Goal: Information Seeking & Learning: Learn about a topic

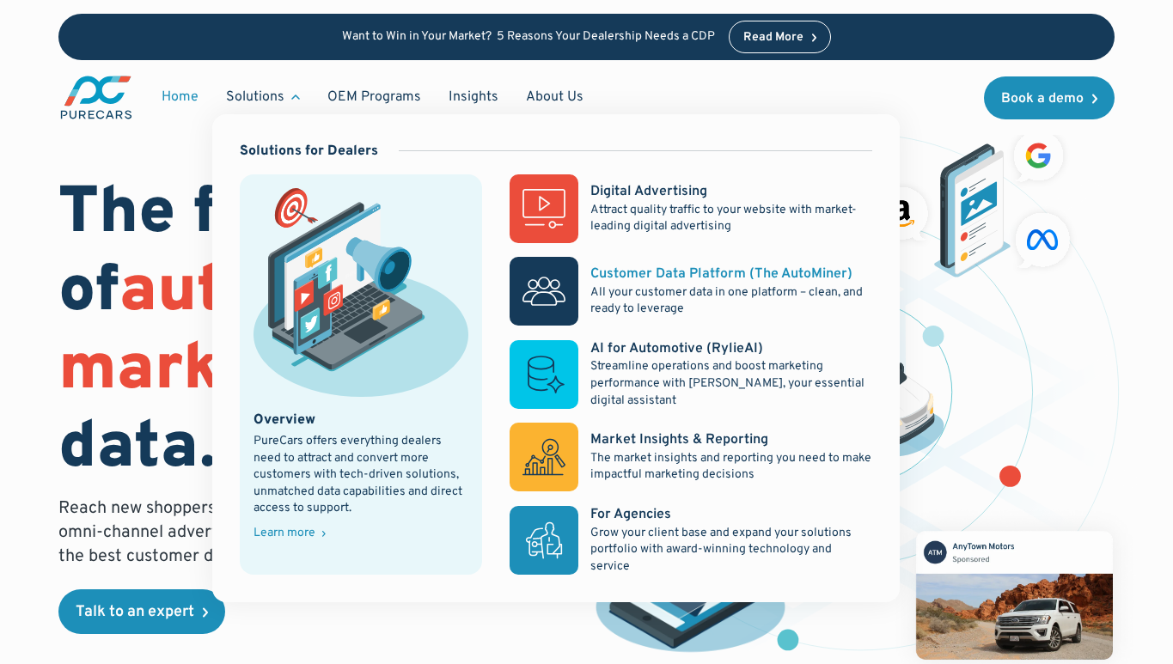
click at [553, 300] on rect at bounding box center [544, 291] width 69 height 69
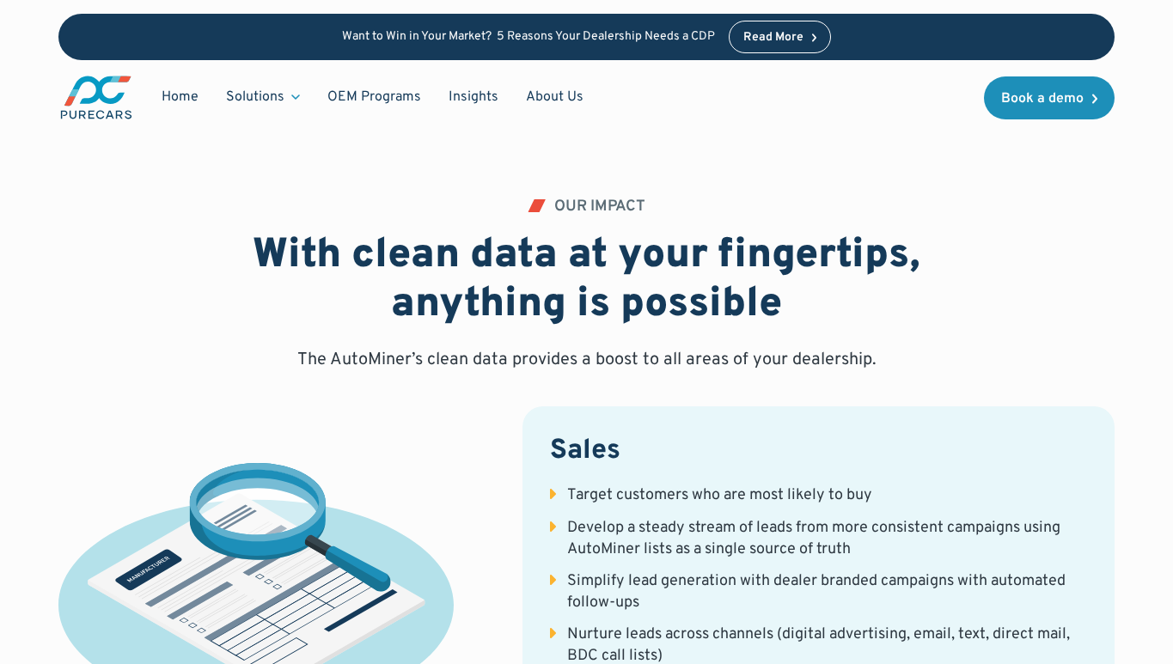
scroll to position [2811, 0]
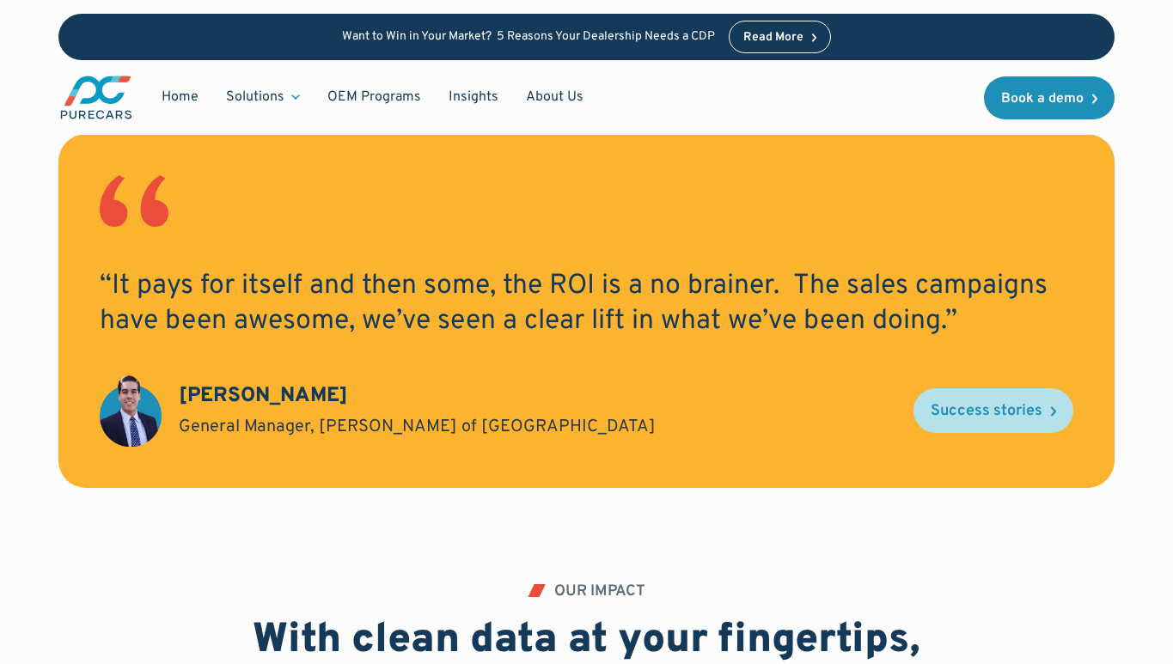
click at [1011, 404] on div "Success stories" at bounding box center [987, 411] width 112 height 15
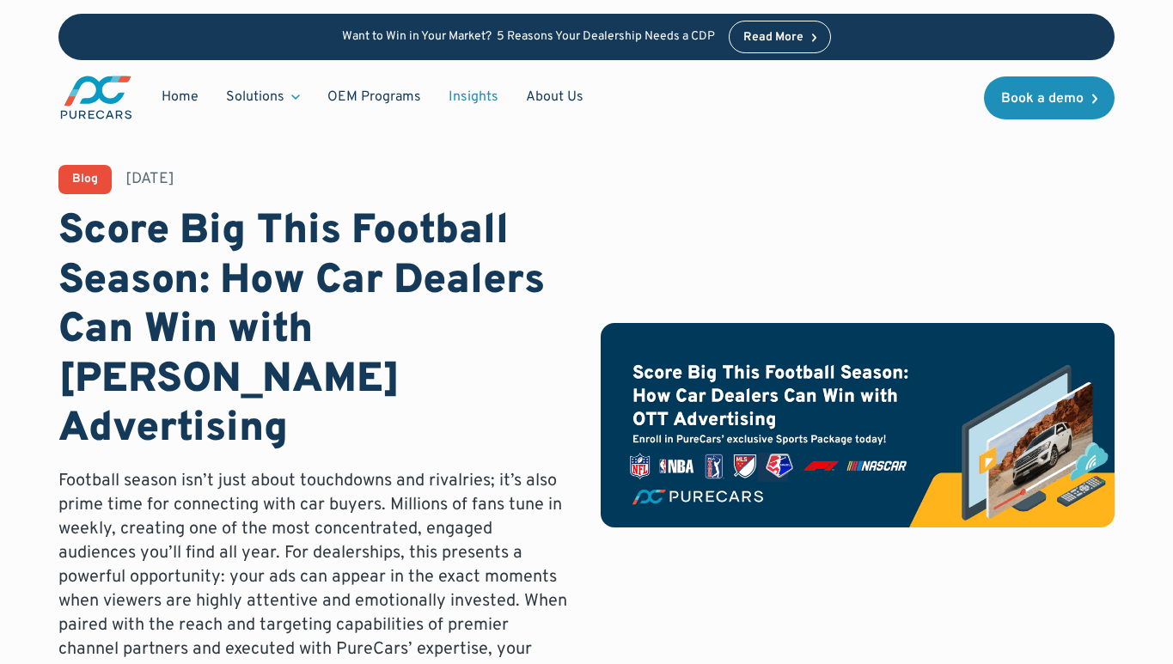
radio input "true"
click at [543, 35] on p "Want to Win in Your Market? 5 Reasons Your Dealership Needs a CDP" at bounding box center [528, 37] width 373 height 15
click at [785, 33] on div "Read More" at bounding box center [773, 38] width 60 height 12
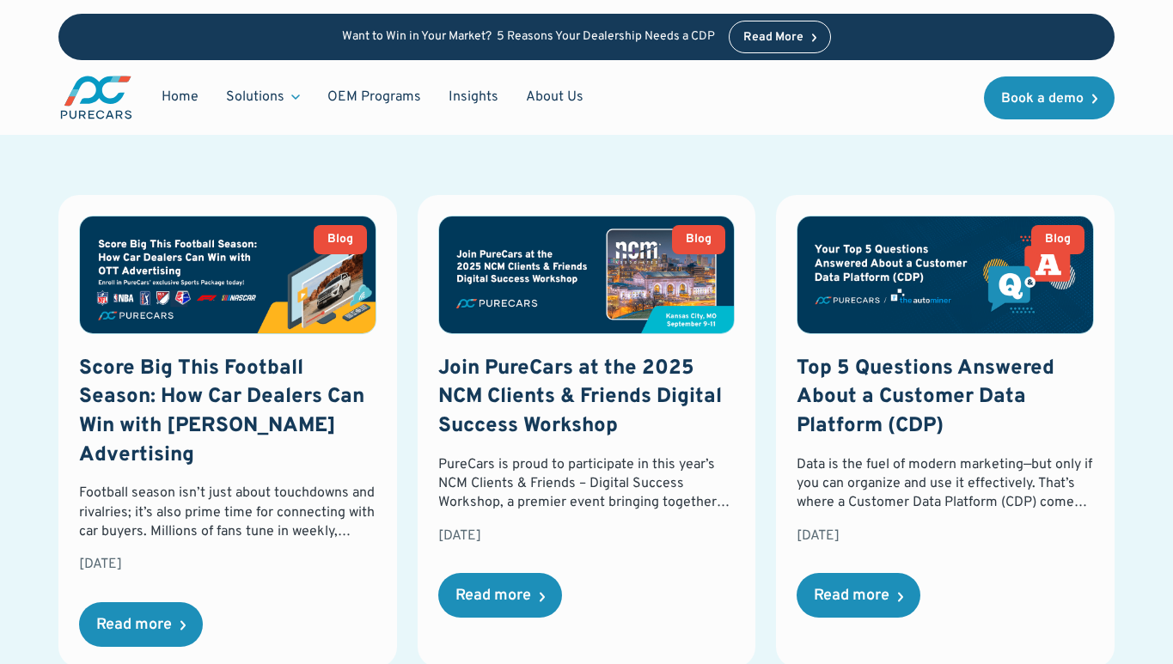
scroll to position [2630, 0]
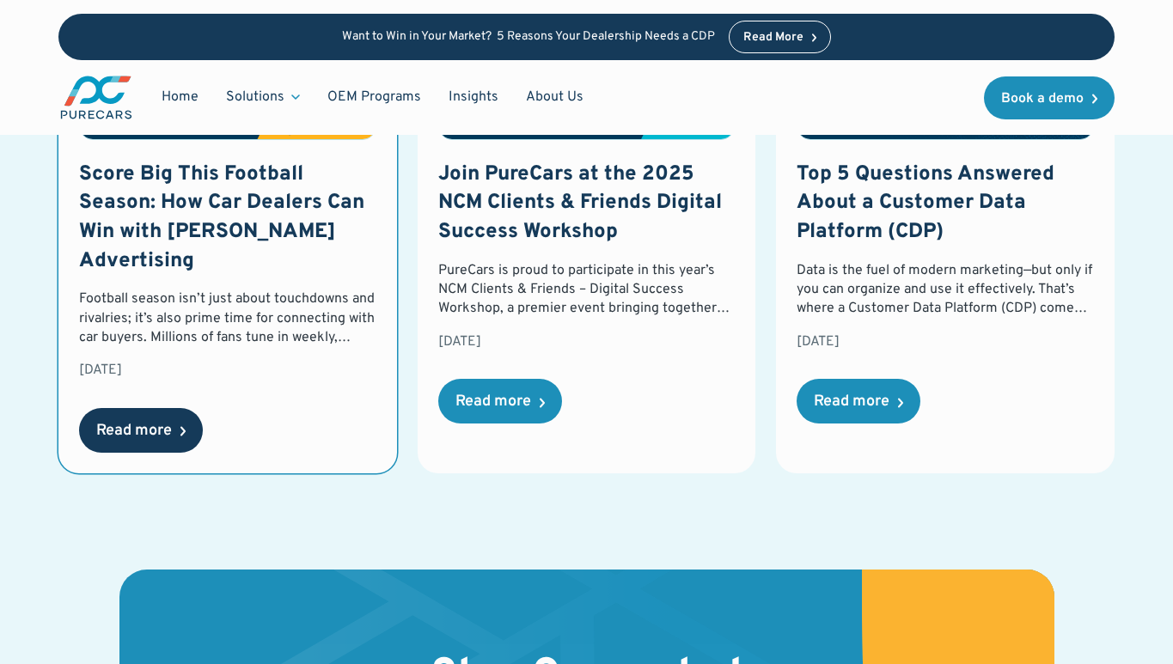
click at [159, 424] on div "Read more" at bounding box center [134, 431] width 76 height 15
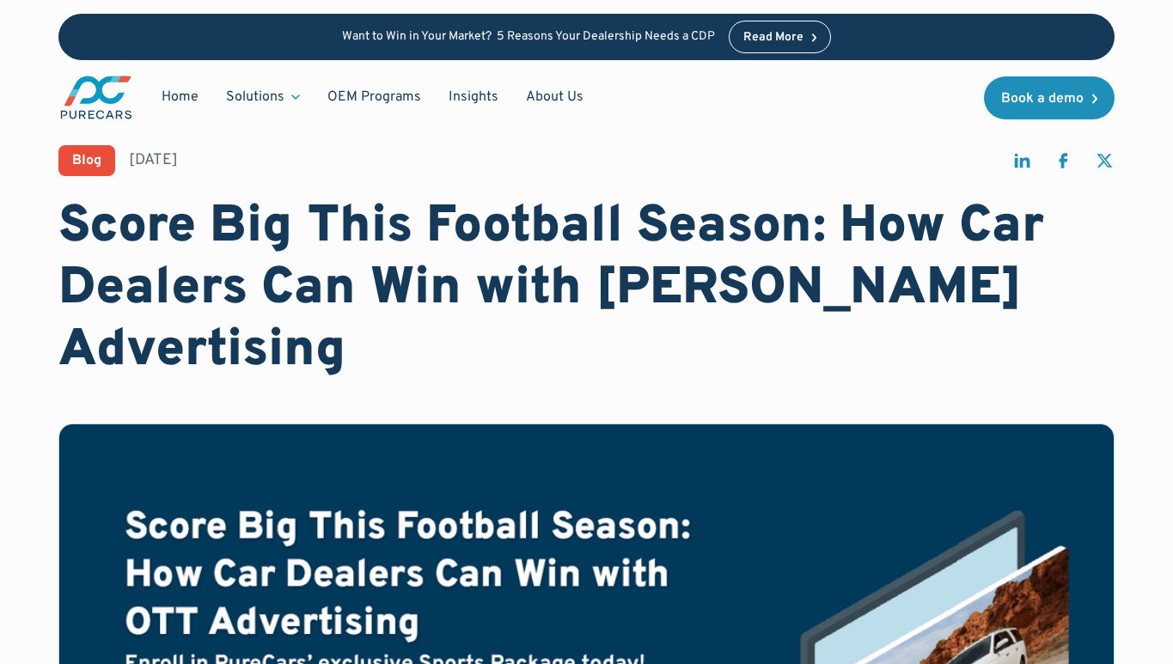
scroll to position [249, 0]
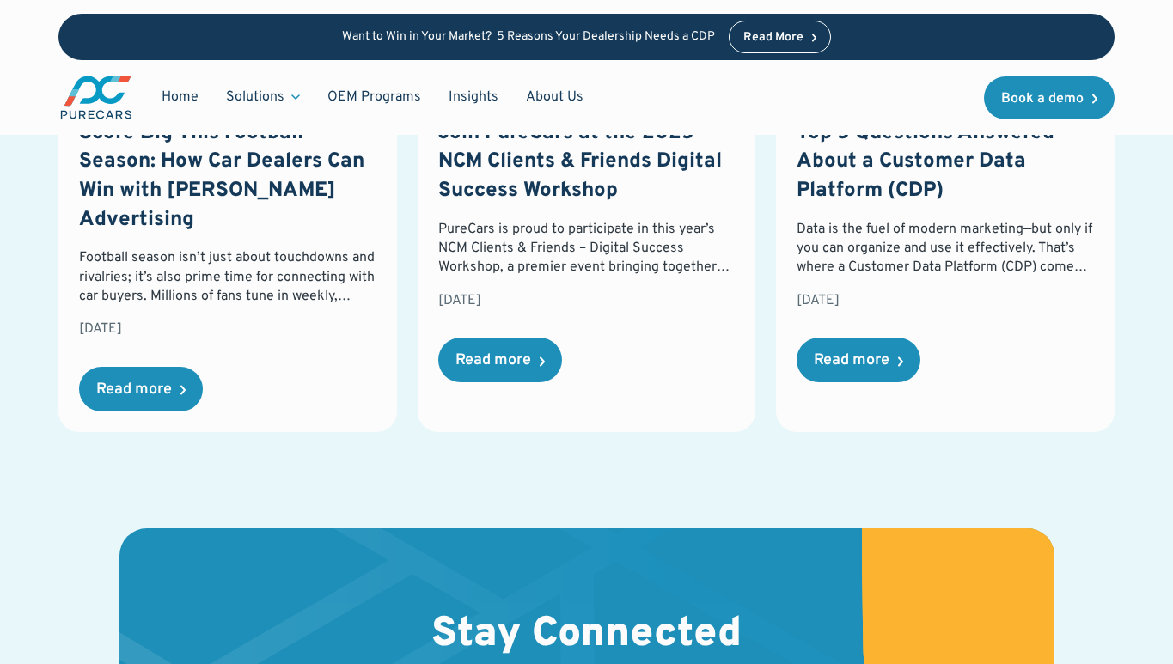
scroll to position [2513, 0]
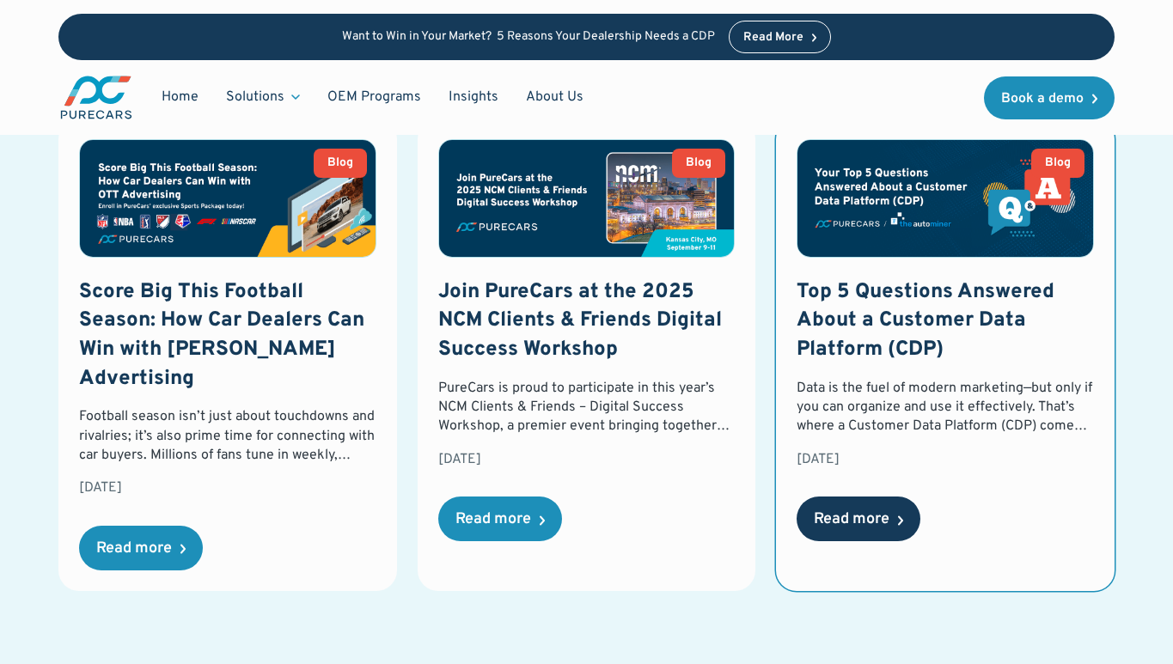
click at [858, 512] on div "Read more" at bounding box center [852, 519] width 76 height 15
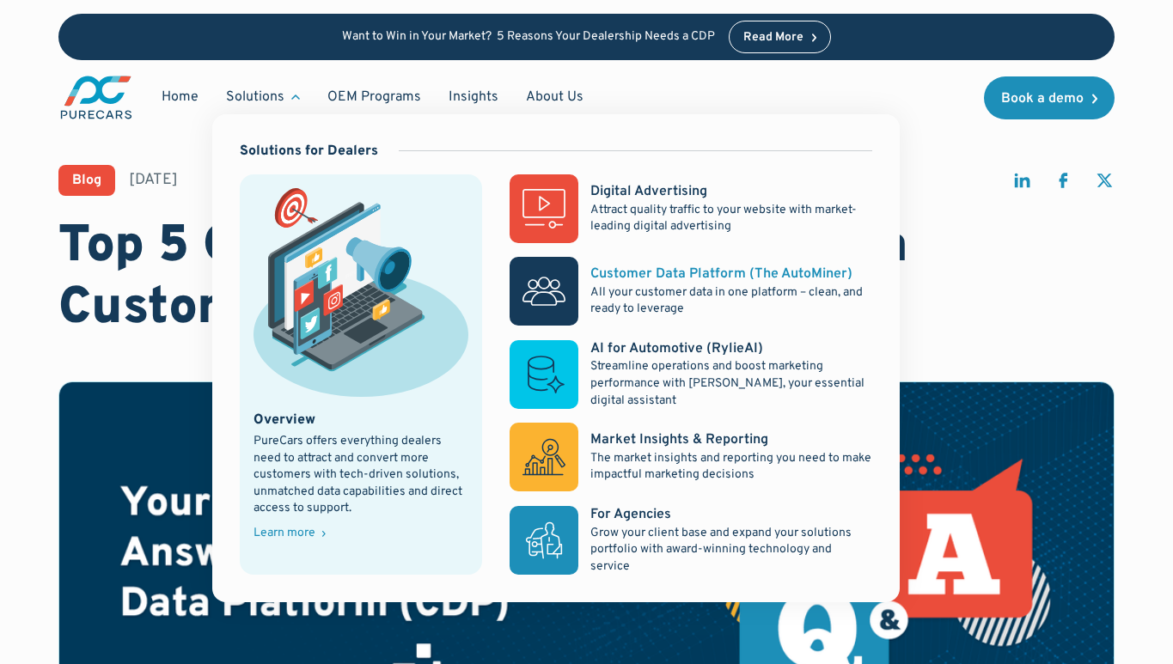
click at [567, 292] on rect at bounding box center [544, 291] width 69 height 69
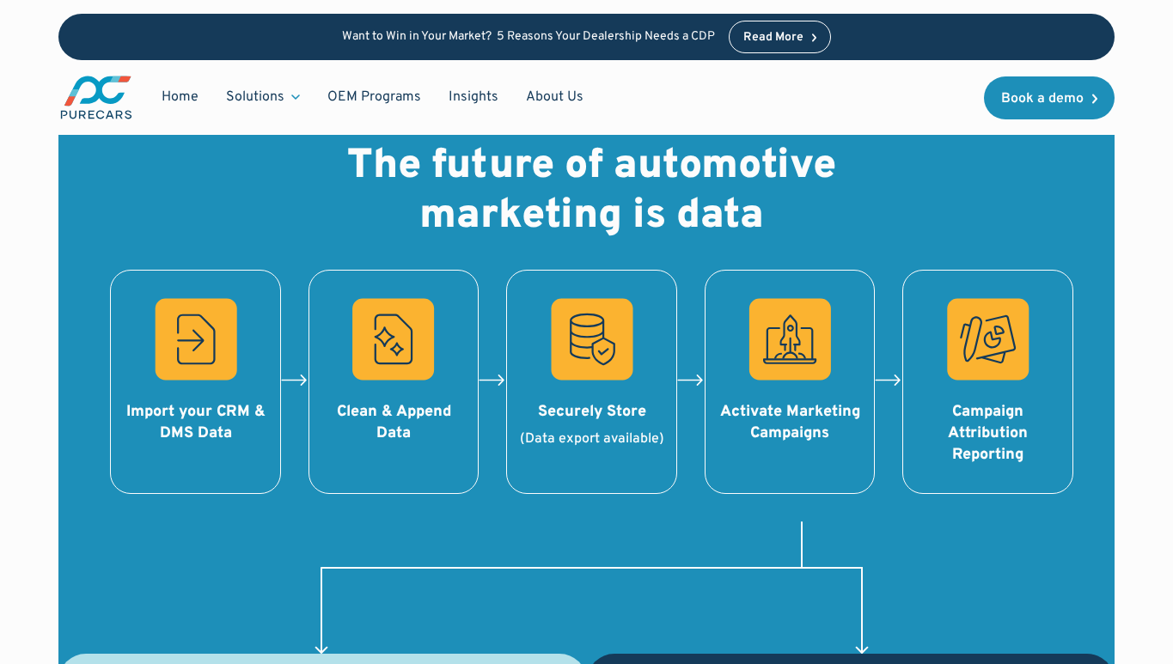
scroll to position [1879, 0]
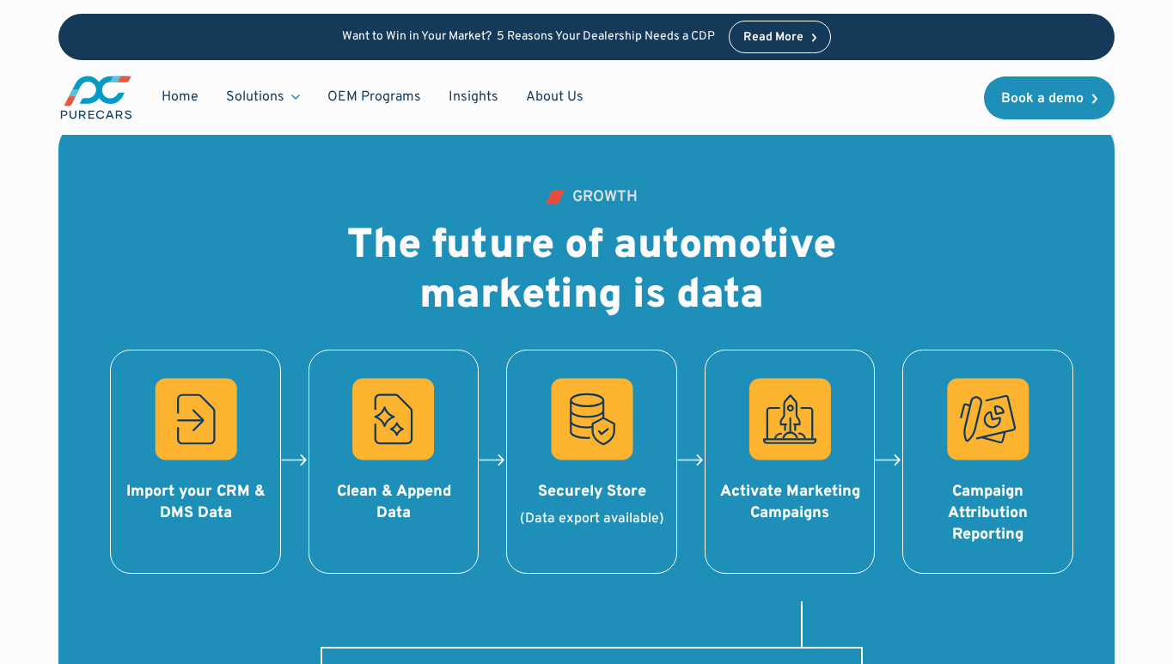
click at [131, 321] on div "GRowth The future of automotive marketing is data Import your CRM & DMS Data Cl…" at bounding box center [586, 462] width 1056 height 544
